Goal: Task Accomplishment & Management: Manage account settings

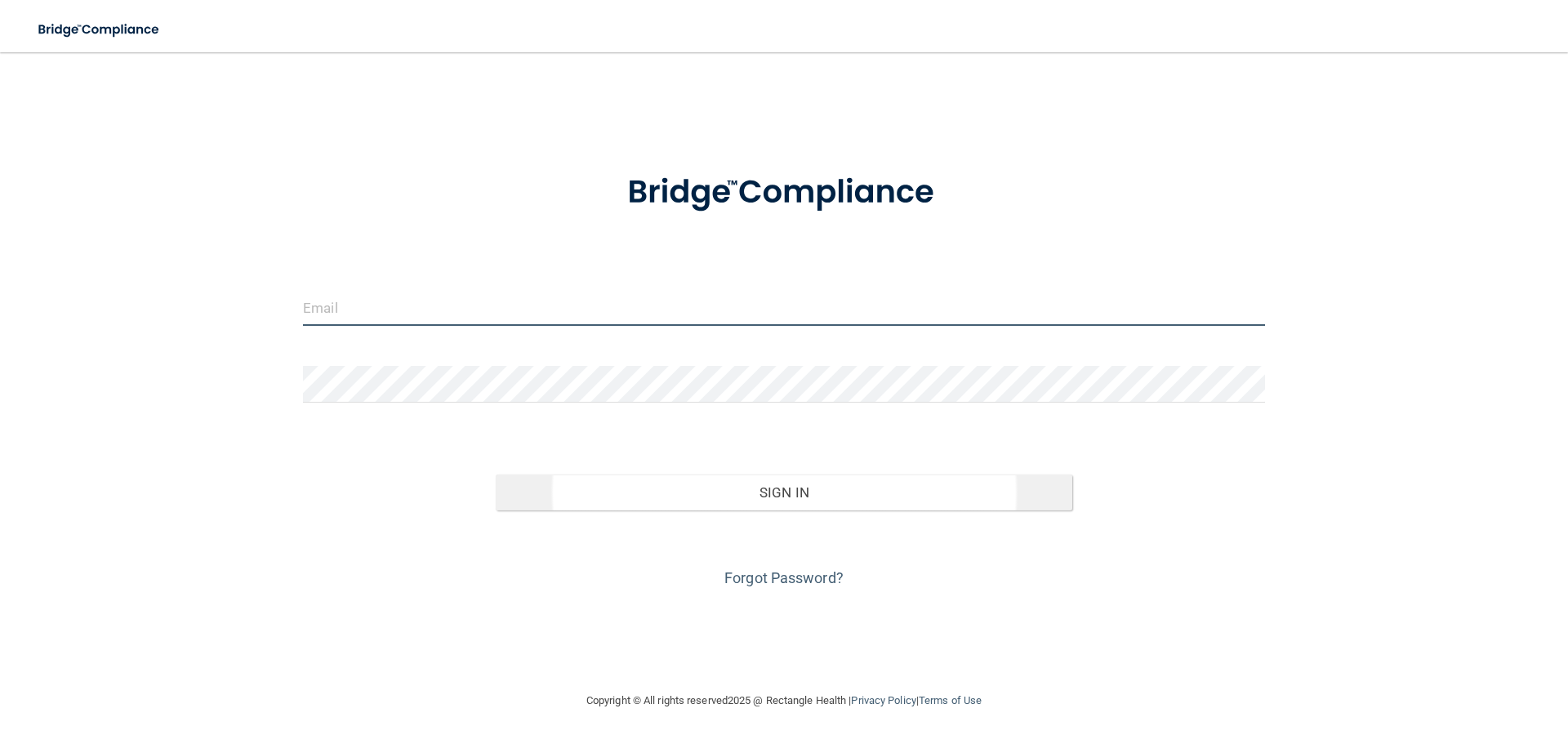
type input "[PERSON_NAME][EMAIL_ADDRESS][PERSON_NAME][DOMAIN_NAME]"
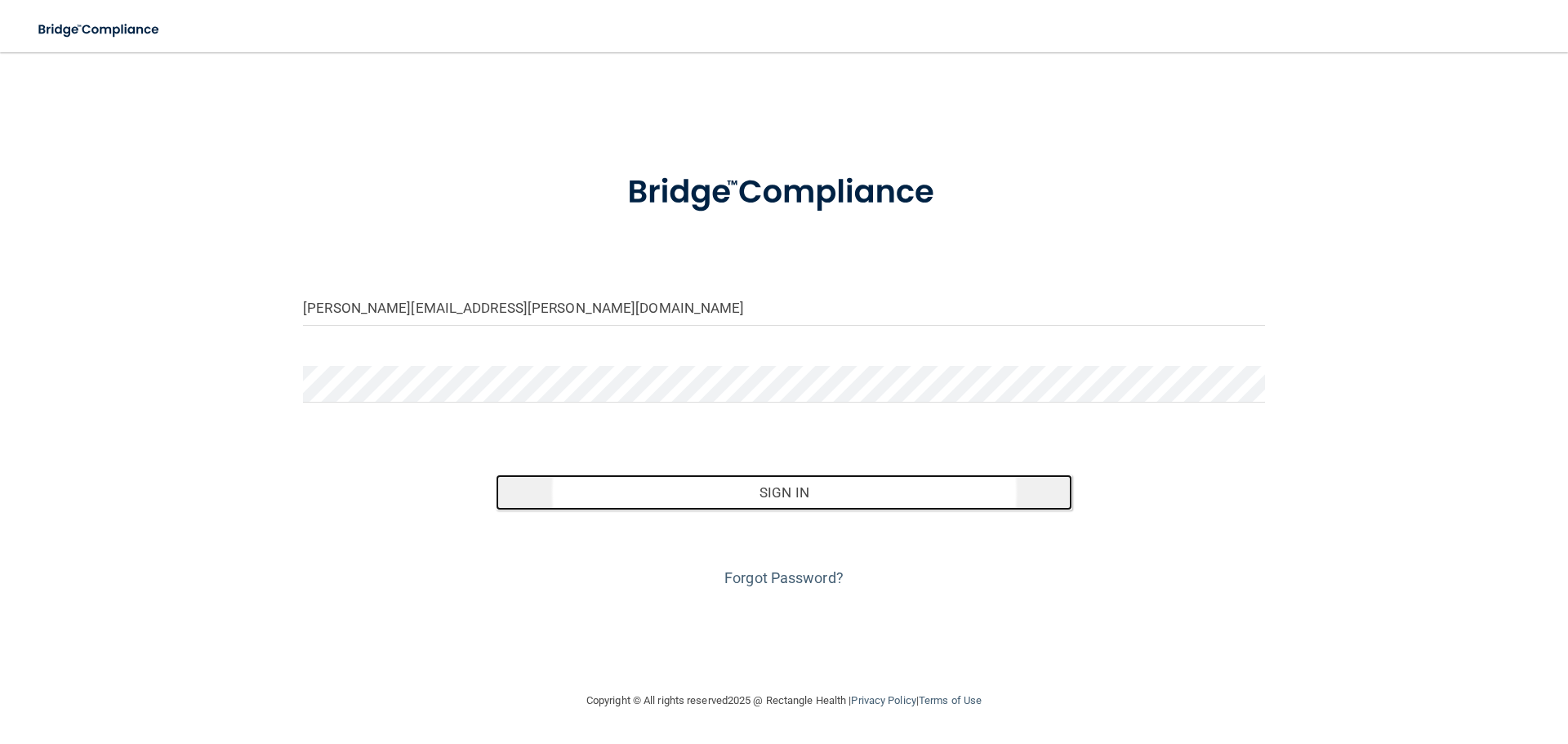
click at [791, 507] on button "Sign In" at bounding box center [784, 492] width 577 height 36
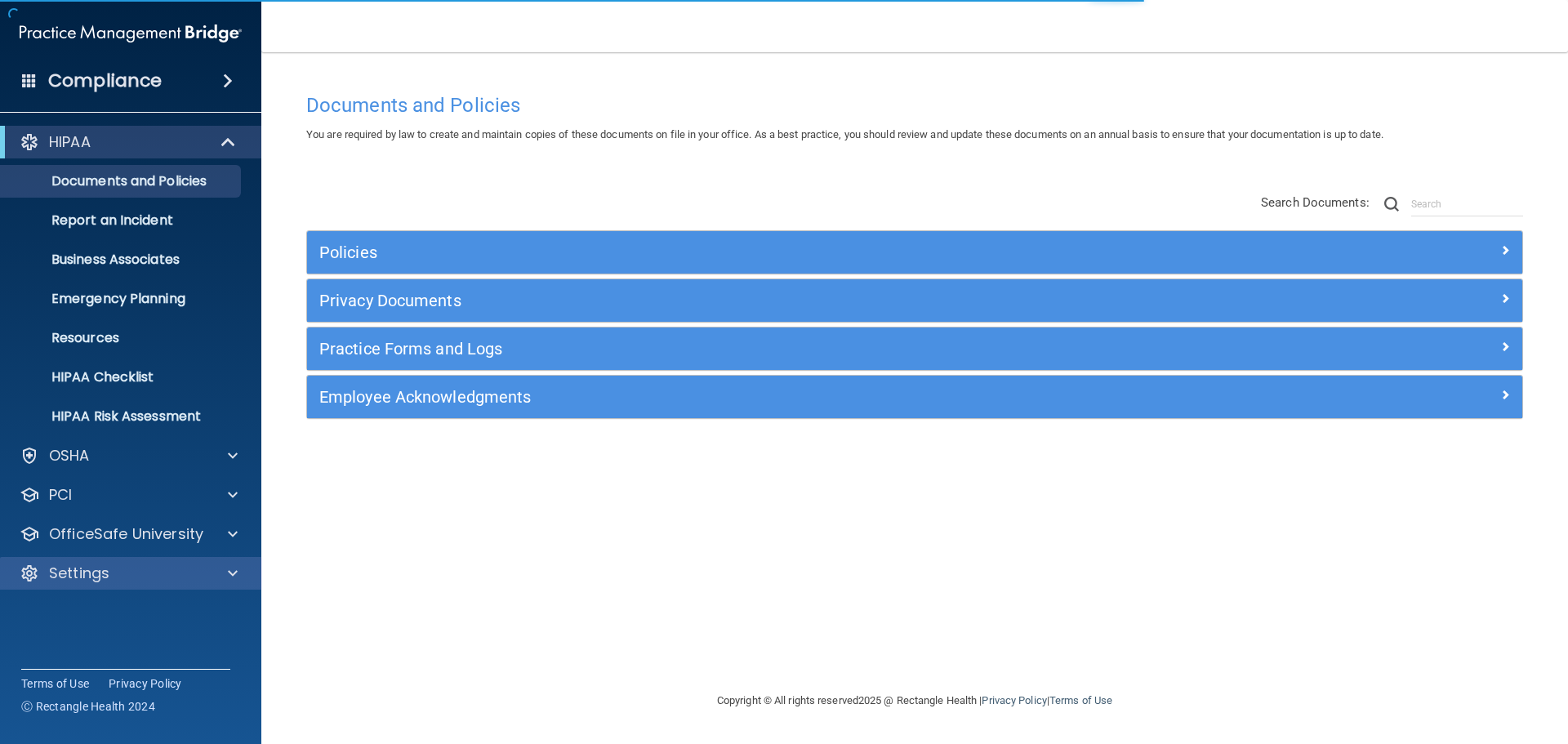
click at [148, 562] on div "Settings" at bounding box center [131, 574] width 262 height 33
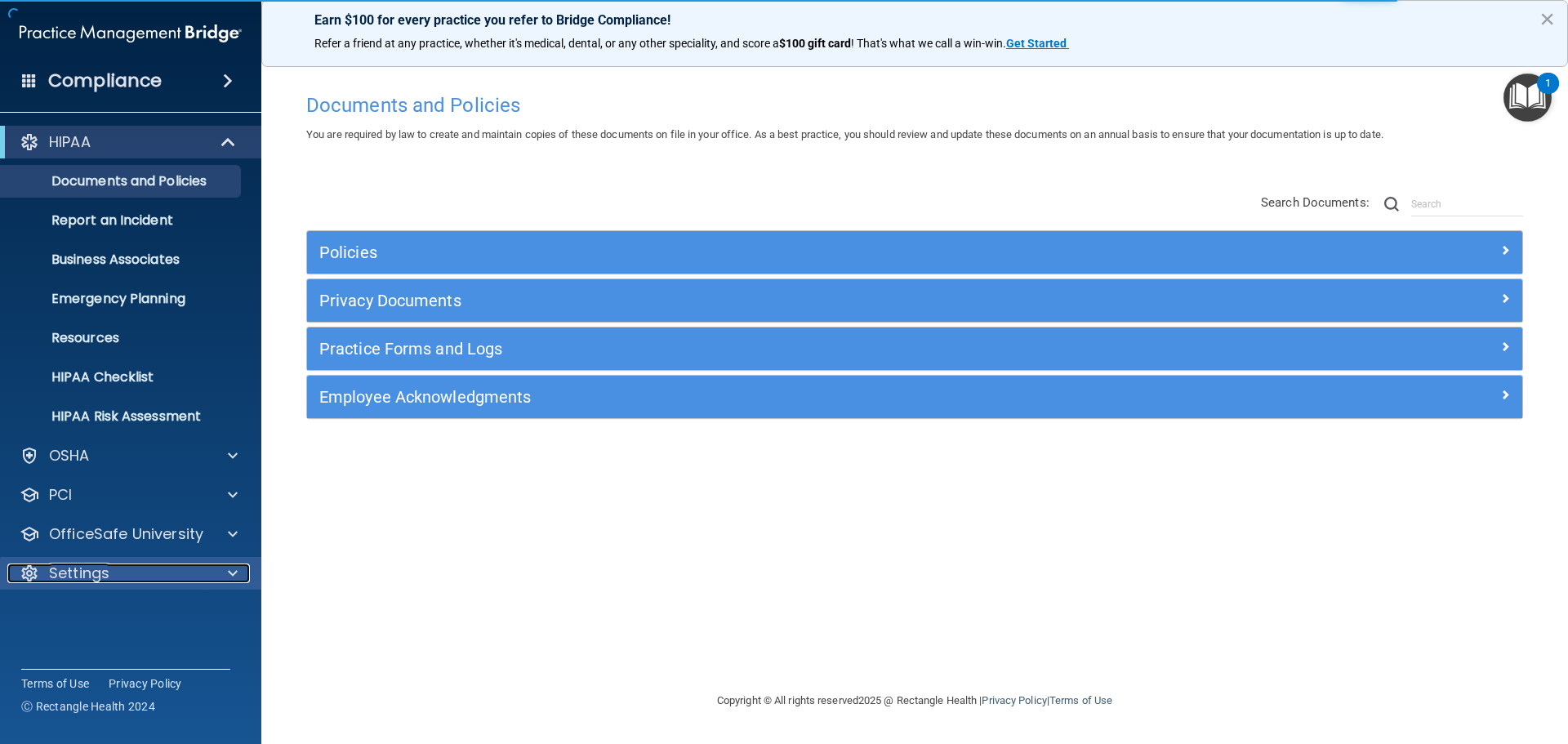
click at [240, 566] on div at bounding box center [230, 573] width 41 height 20
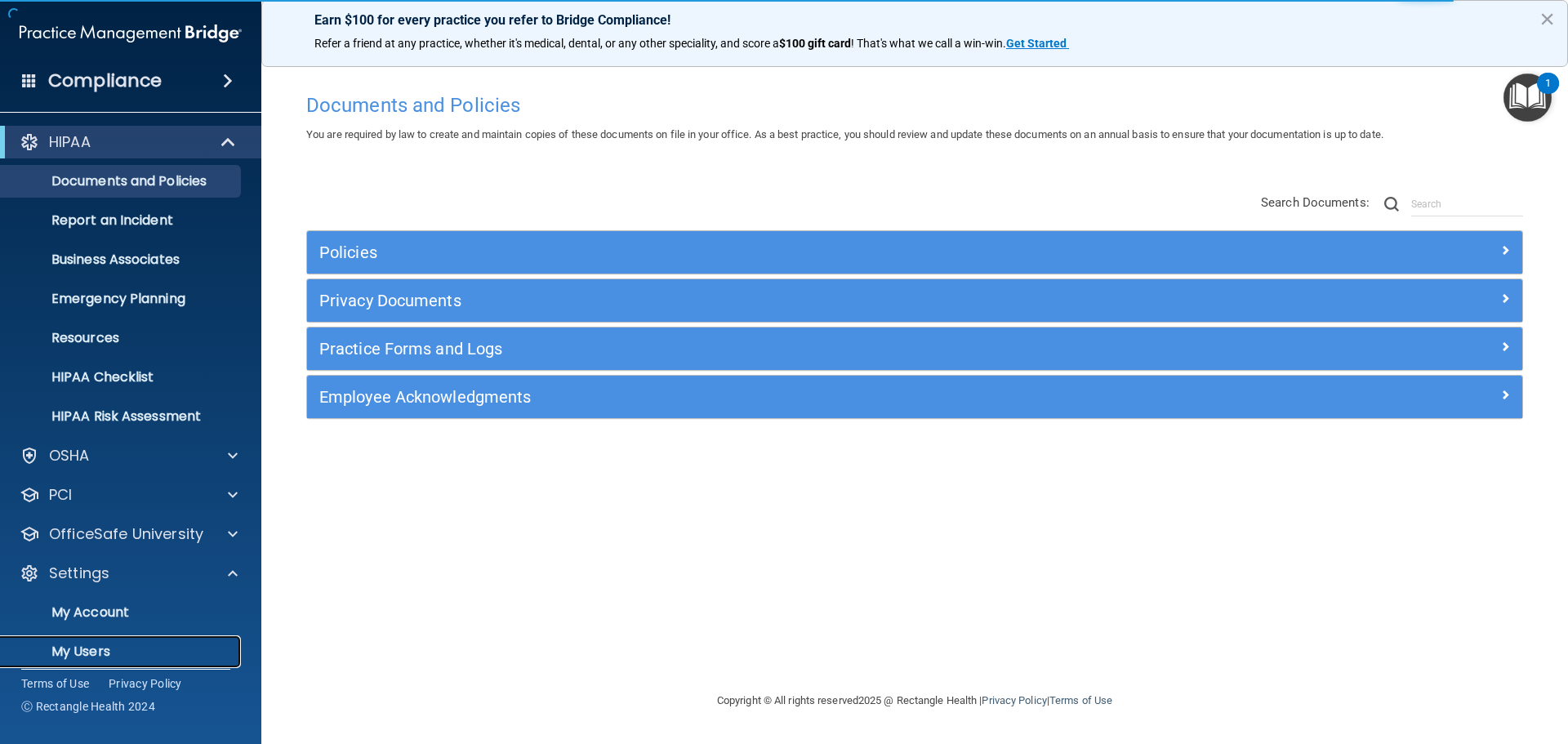
click at [127, 656] on p "My Users" at bounding box center [121, 651] width 223 height 16
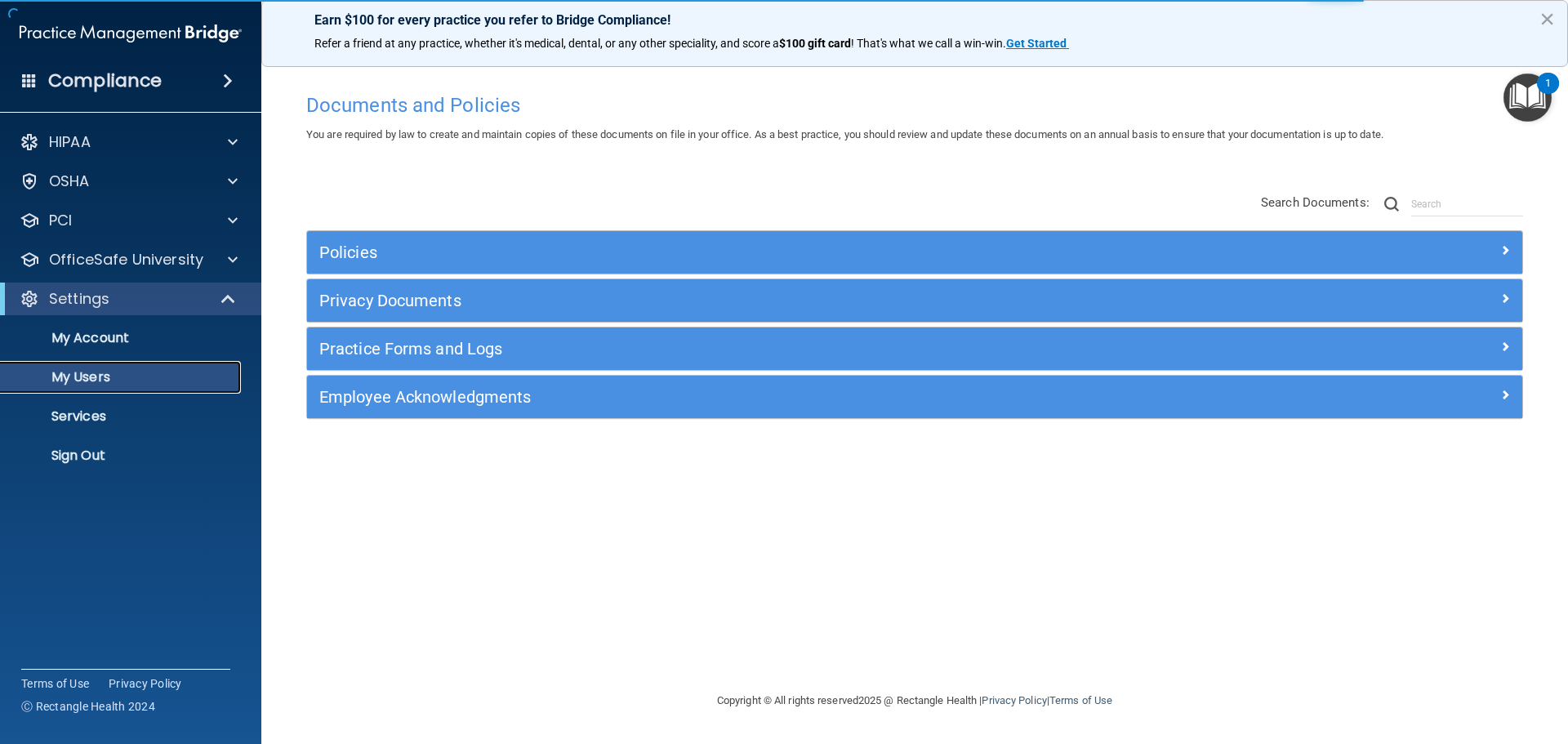
select select "20"
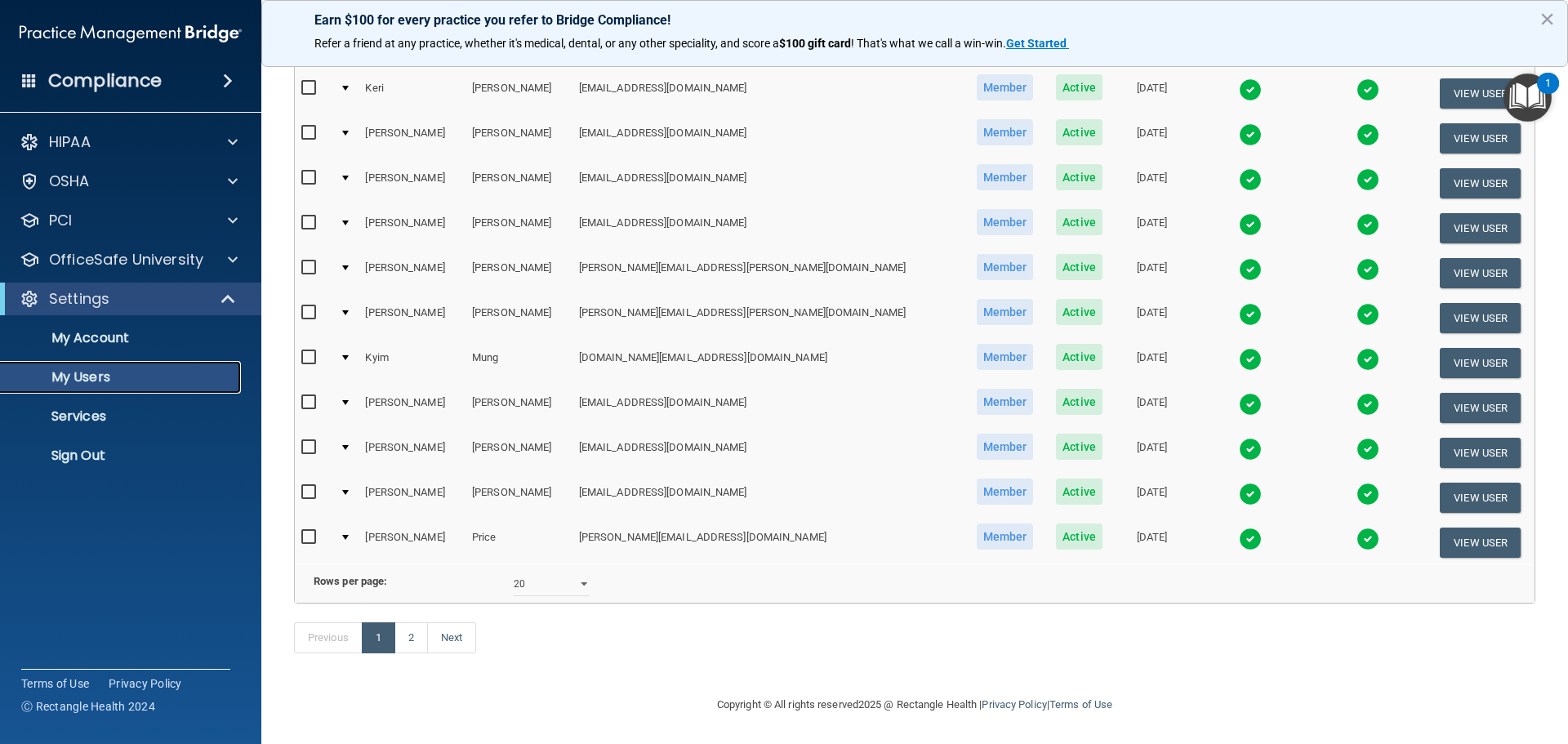
scroll to position [608, 0]
click at [411, 643] on link "2" at bounding box center [411, 638] width 34 height 31
select select "20"
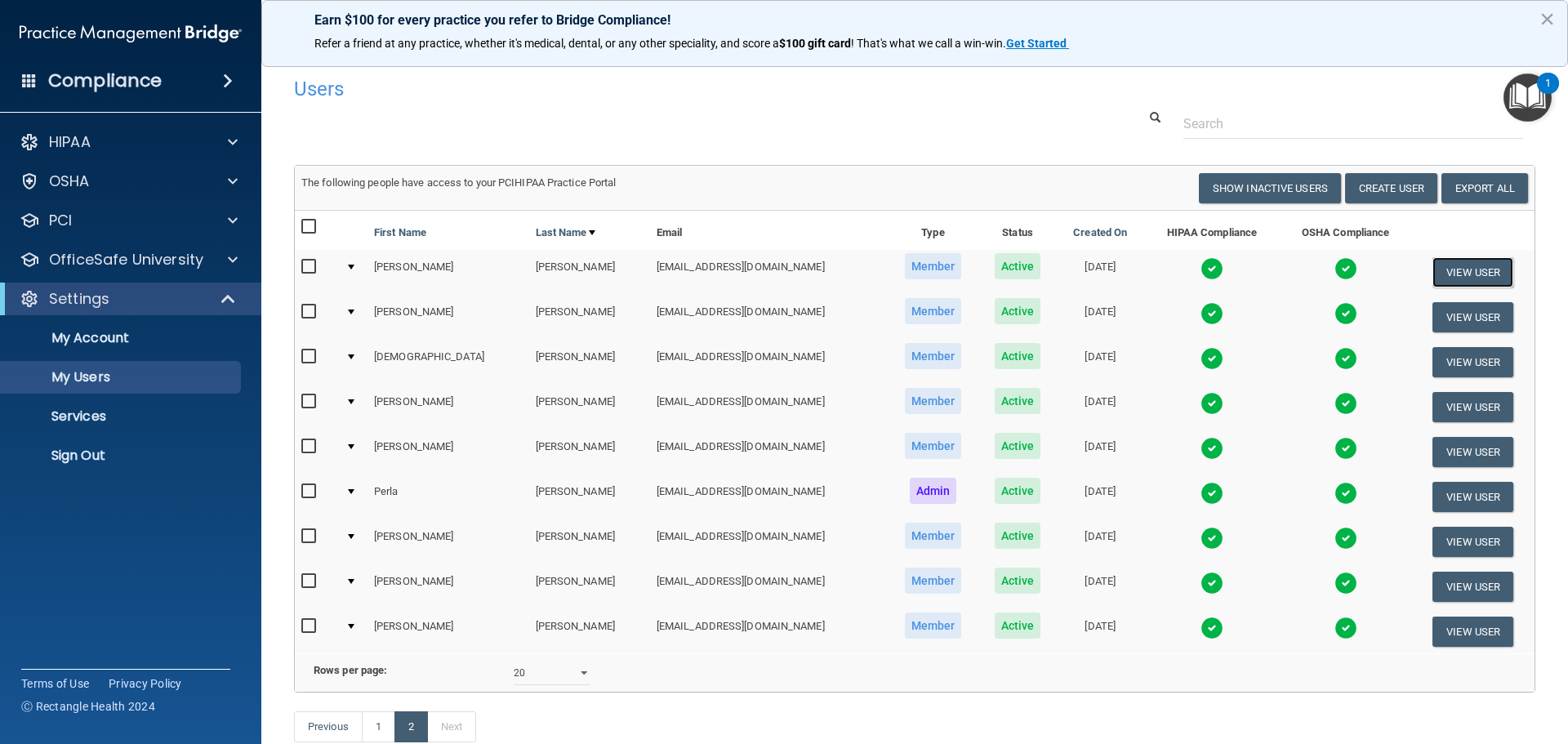
drag, startPoint x: 1473, startPoint y: 271, endPoint x: 1613, endPoint y: 245, distance: 142.4
click at [1567, 245] on html "Compliance HIPAA Documents and Policies Report an Incident Business Associates …" at bounding box center [784, 372] width 1568 height 744
click at [1445, 265] on button "View User" at bounding box center [1472, 272] width 81 height 30
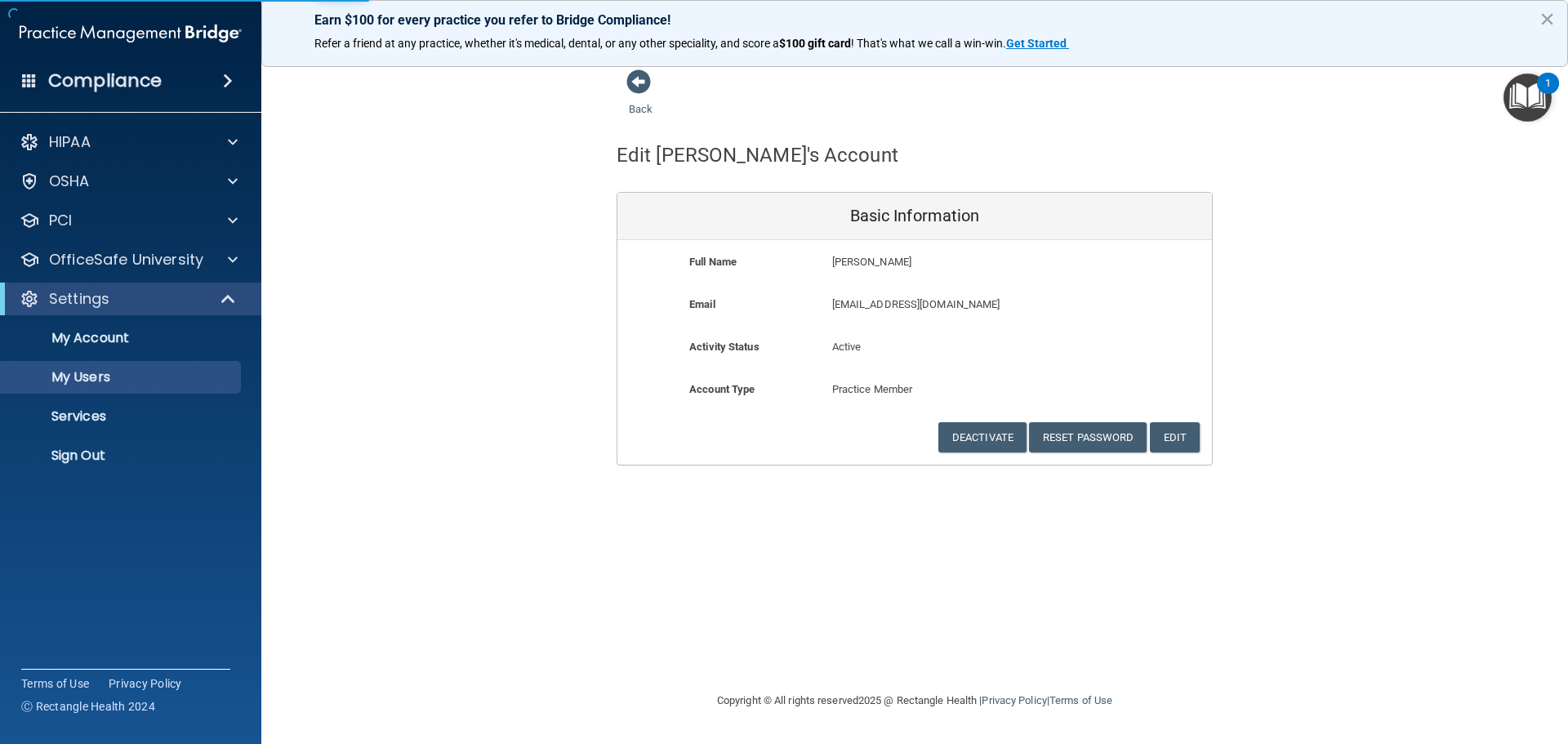
select select "20"
